Goal: Information Seeking & Learning: Learn about a topic

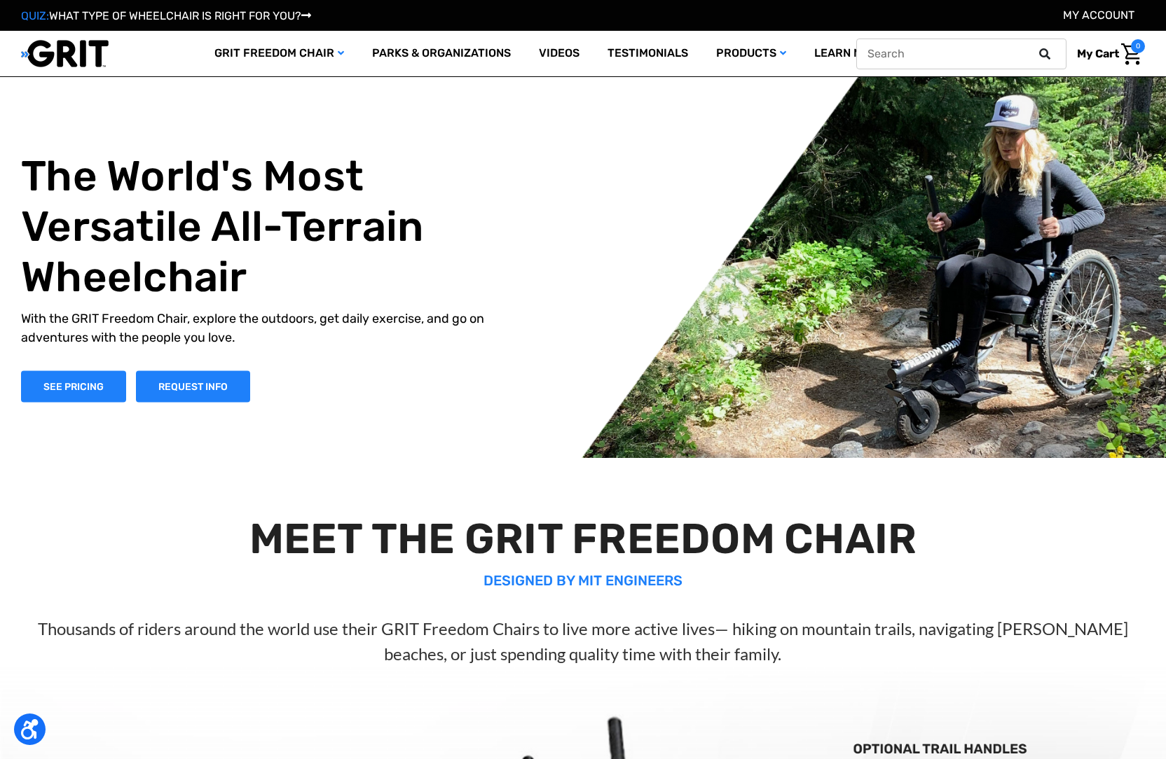
click at [1002, 53] on input "text" at bounding box center [961, 54] width 210 height 31
type input "stainless steel"
click at [1035, 48] on button at bounding box center [1049, 54] width 28 height 13
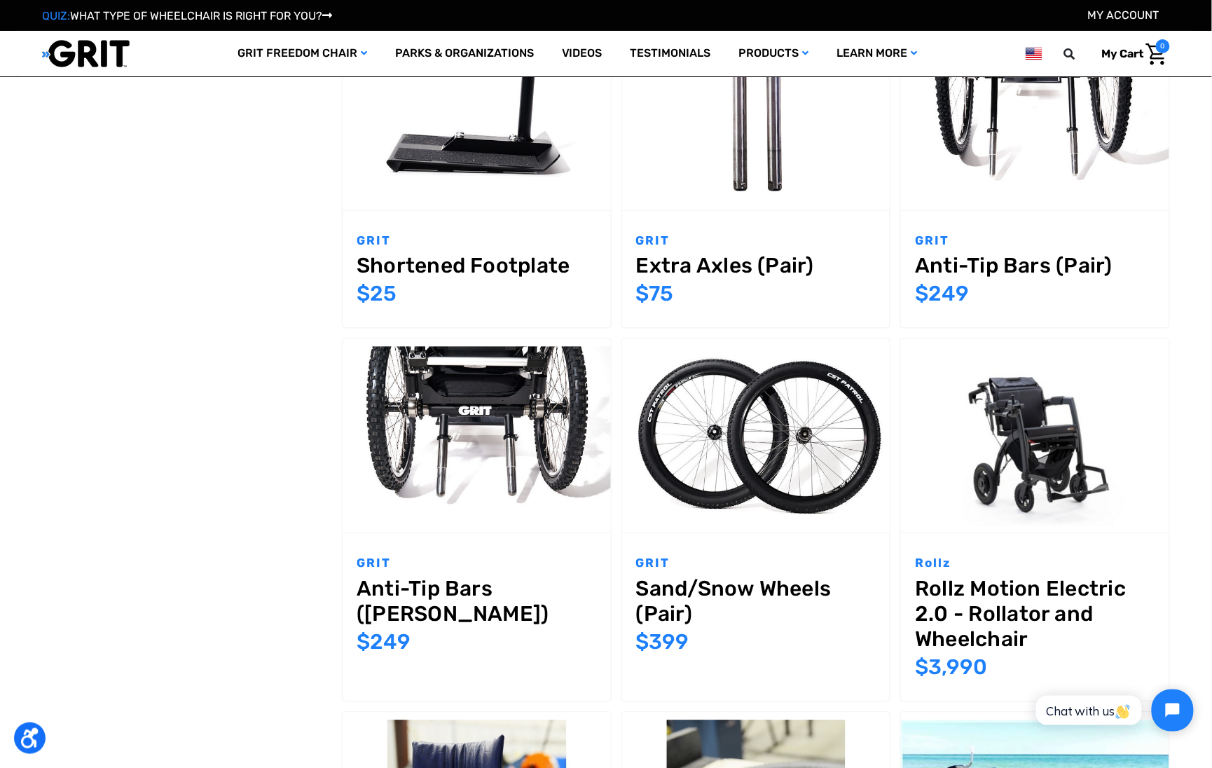
scroll to position [1626, 0]
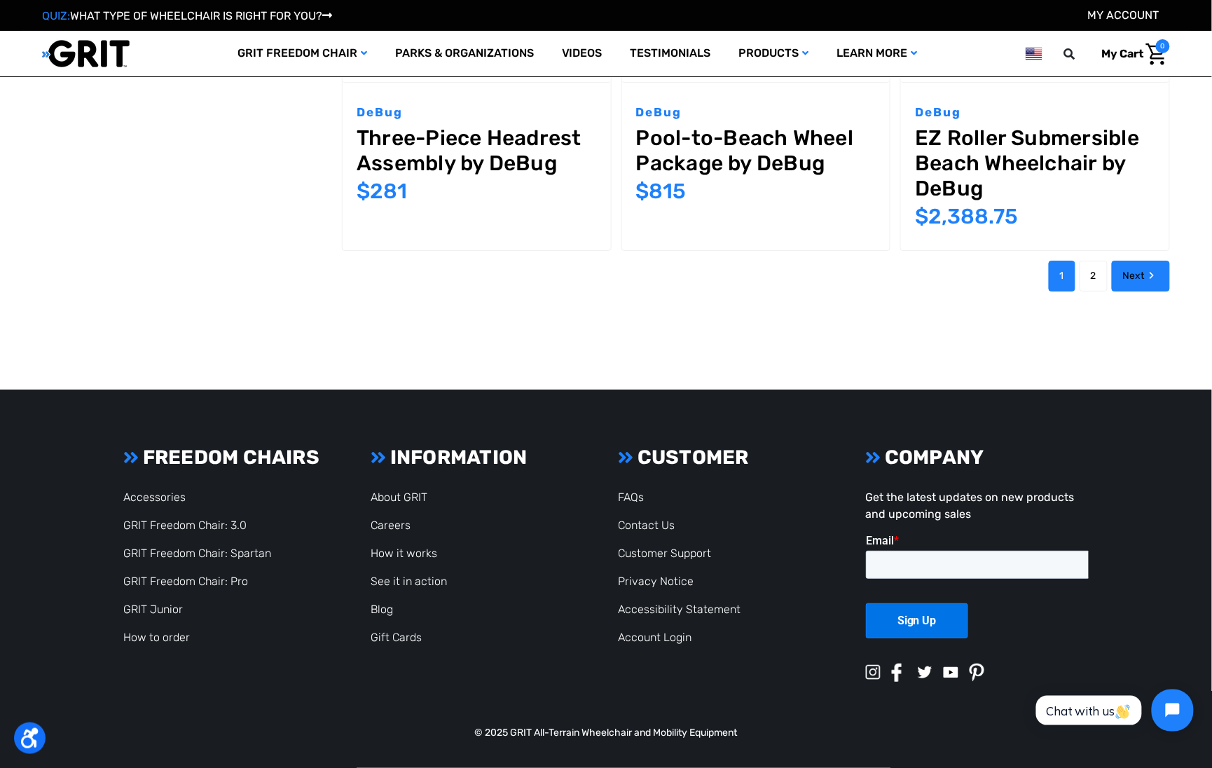
click at [1151, 265] on link "Next" at bounding box center [1141, 276] width 58 height 31
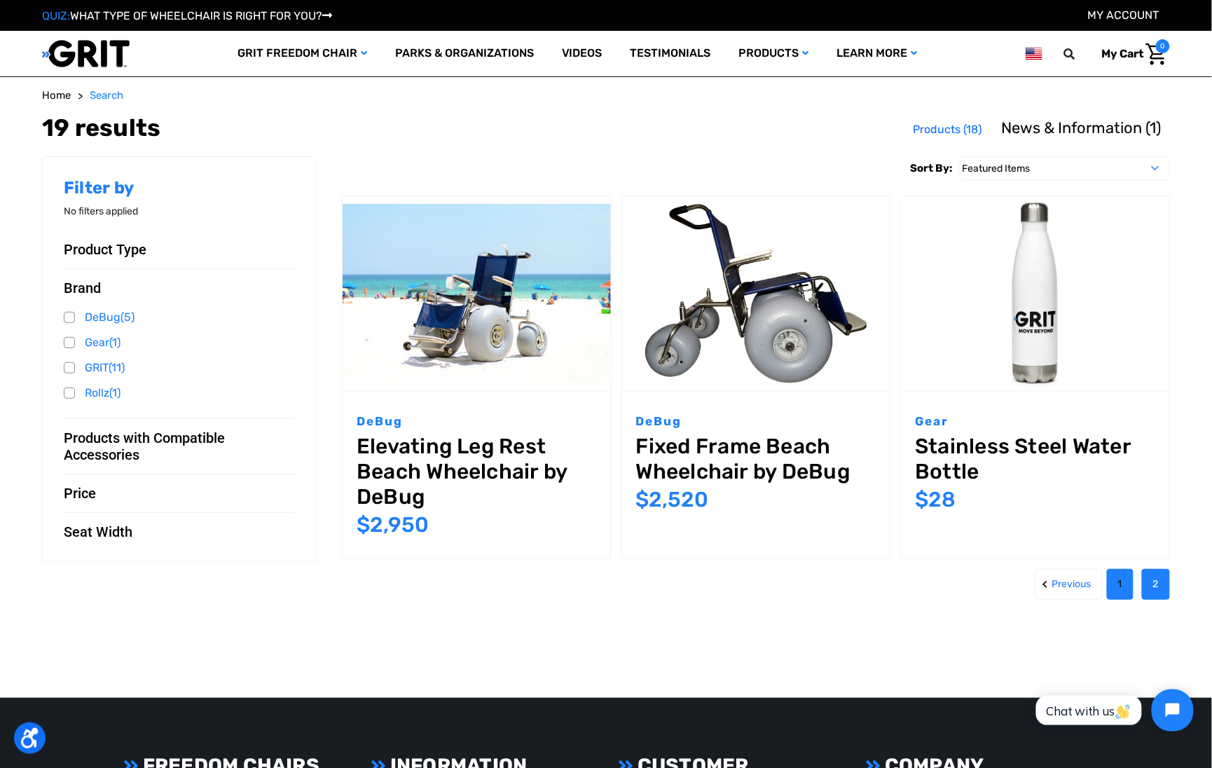
click at [1123, 576] on link "1" at bounding box center [1120, 584] width 27 height 31
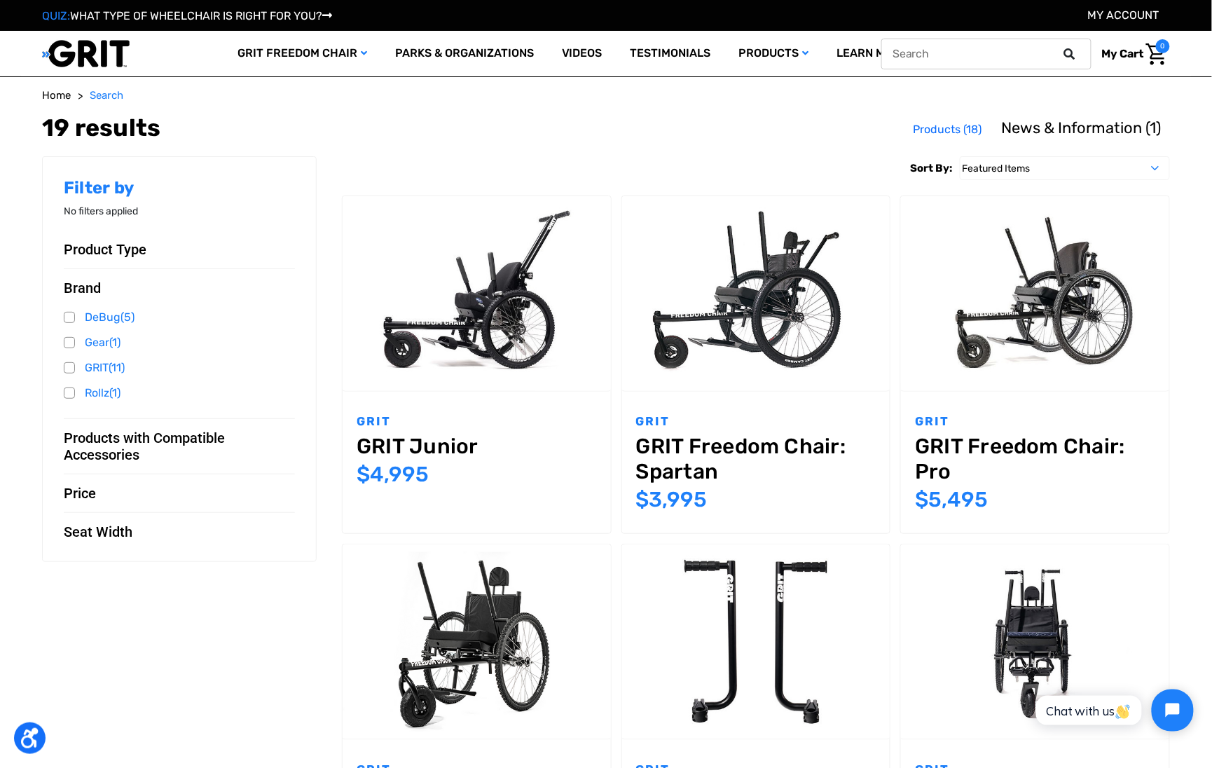
click at [1000, 62] on input "text" at bounding box center [986, 54] width 210 height 31
type input "aquatic"
click at [1060, 48] on button at bounding box center [1074, 54] width 28 height 13
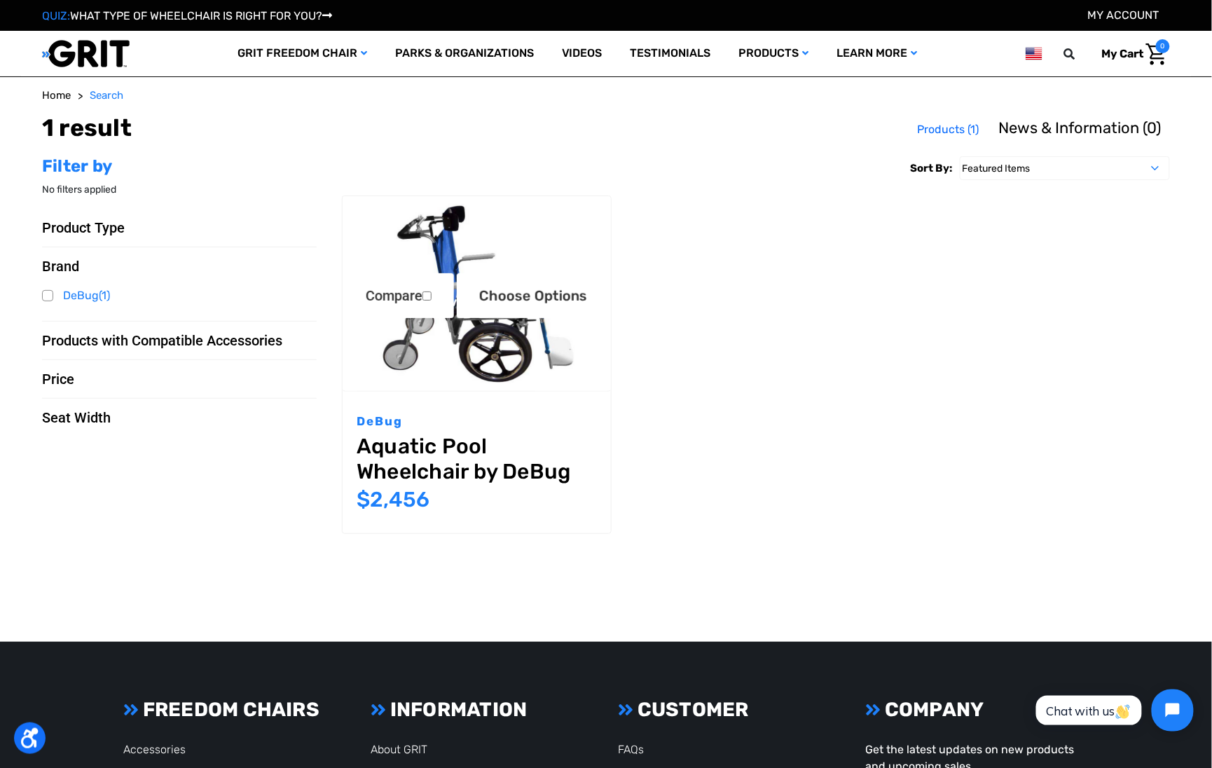
click at [483, 235] on img "Aquatic Pool Wheelchair by DeBug,$2,456.00\a" at bounding box center [477, 293] width 268 height 179
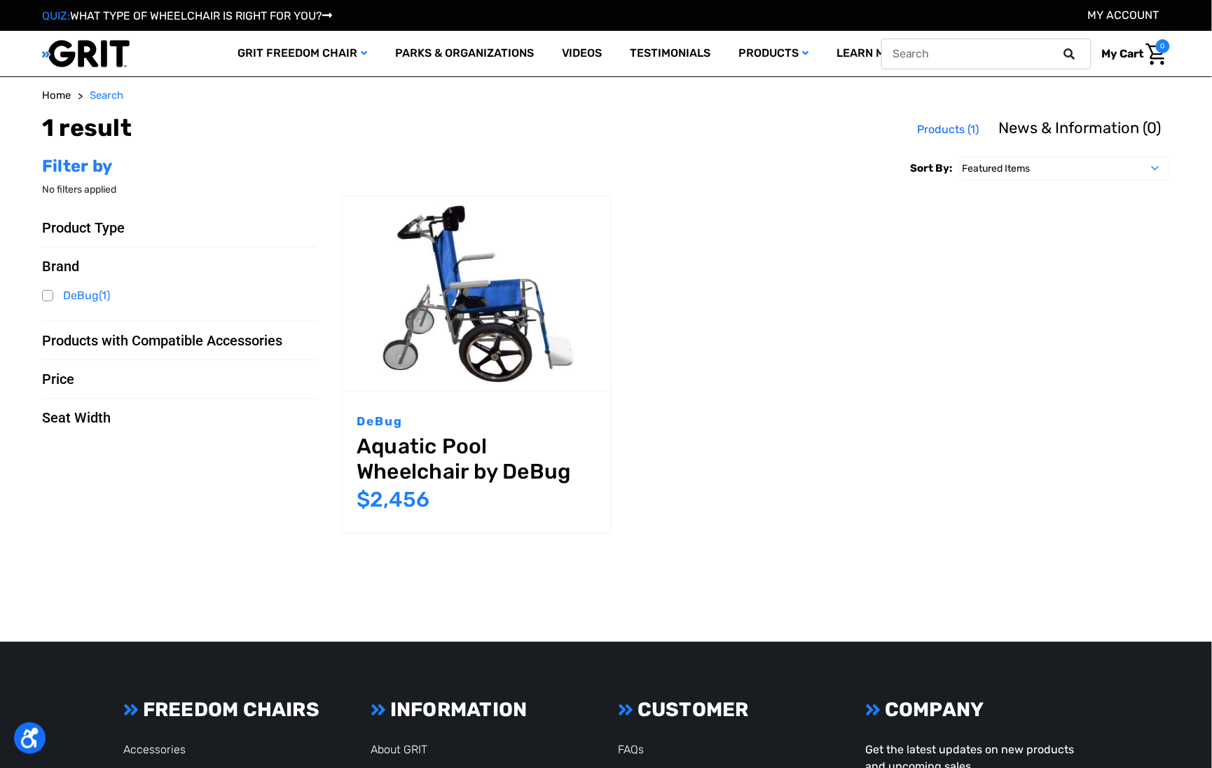
click at [993, 56] on input "text" at bounding box center [986, 54] width 210 height 31
type input "debug"
click at [1060, 48] on button at bounding box center [1074, 54] width 28 height 13
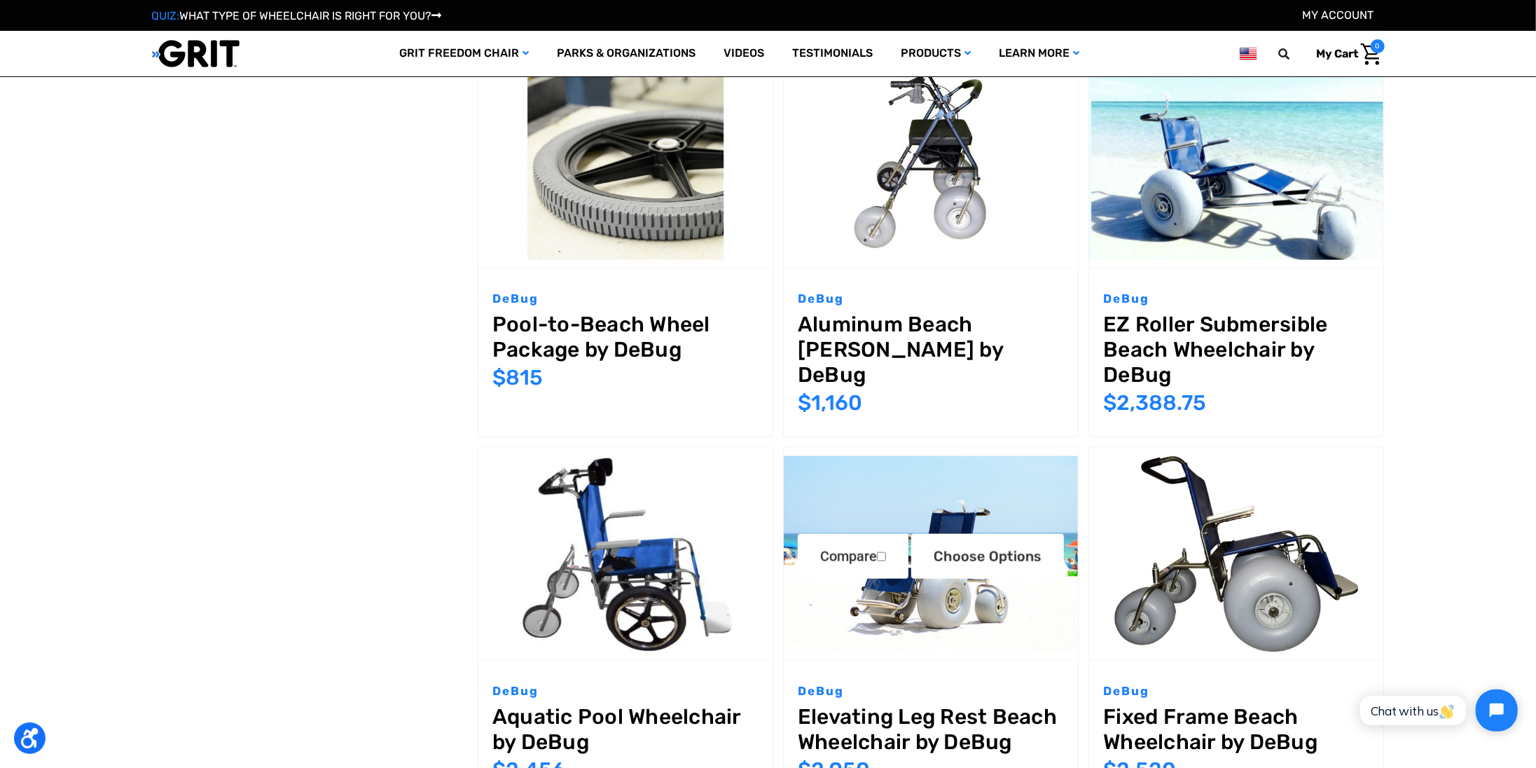
scroll to position [1169, 0]
